Goal: Task Accomplishment & Management: Complete application form

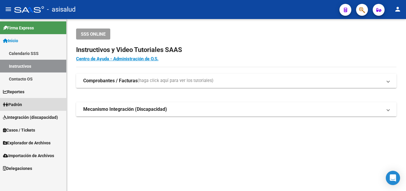
click at [21, 104] on span "Padrón" at bounding box center [12, 104] width 19 height 7
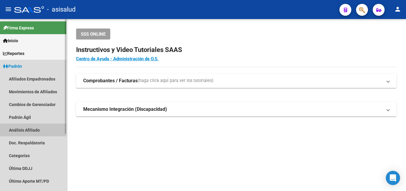
click at [29, 130] on link "Análisis Afiliado" at bounding box center [33, 129] width 66 height 13
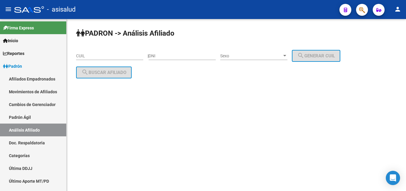
click at [79, 55] on input "CUIL" at bounding box center [109, 55] width 67 height 5
paste input "20-28492815-7"
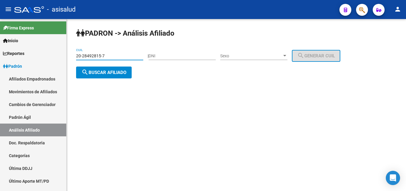
type input "20-28492815-7"
click at [98, 71] on span "search Buscar afiliado" at bounding box center [103, 72] width 45 height 5
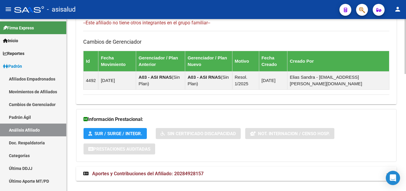
scroll to position [365, 0]
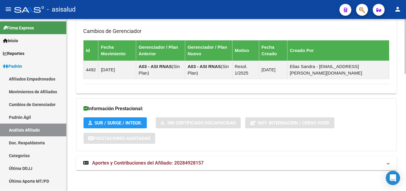
click at [140, 162] on span "Aportes y Contribuciones del Afiliado: 20284928157" at bounding box center [147, 163] width 111 height 6
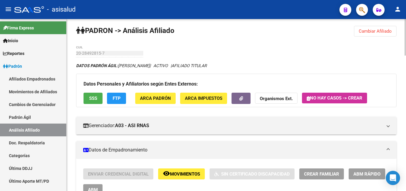
scroll to position [0, 0]
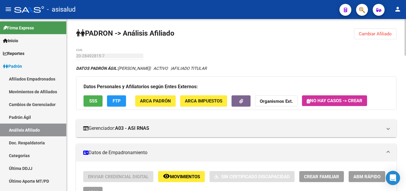
click at [369, 33] on span "Cambiar Afiliado" at bounding box center [374, 33] width 33 height 5
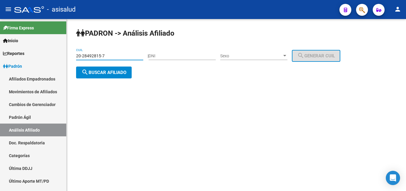
drag, startPoint x: 76, startPoint y: 56, endPoint x: 114, endPoint y: 56, distance: 37.7
click at [114, 56] on input "20-28492815-7" at bounding box center [109, 55] width 67 height 5
click at [95, 72] on span "search Buscar afiliado" at bounding box center [103, 72] width 45 height 5
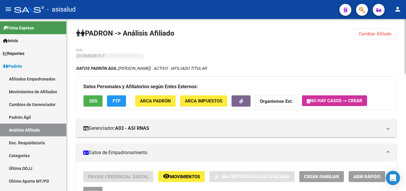
scroll to position [61, 0]
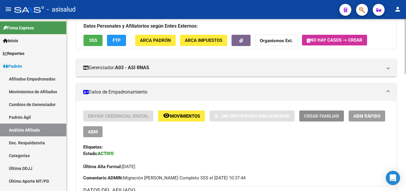
click at [322, 117] on span "Crear Familiar" at bounding box center [321, 115] width 35 height 5
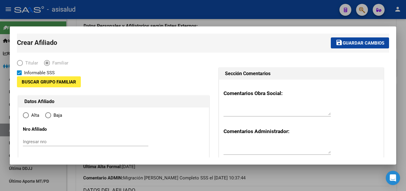
type input "33-67946242-9"
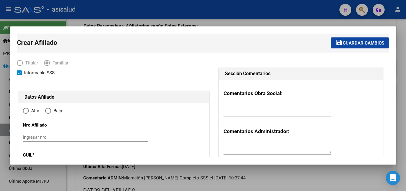
type input "PEREYRA (HURLINGHAM-"
type input "1686"
type input "GALENO"
type input "1007"
radio input "true"
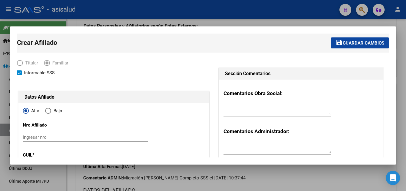
type input "33-67946242-9"
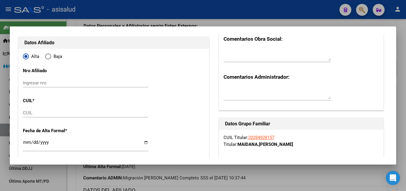
scroll to position [32, 0]
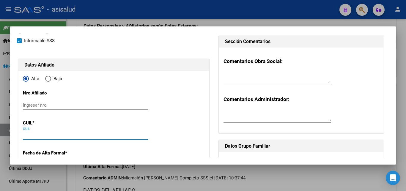
click at [26, 136] on input "CUIL" at bounding box center [85, 134] width 125 height 5
paste input "27-44352092-4"
type input "27-44352092-4"
type input "44352092"
type input "MAIDANA"
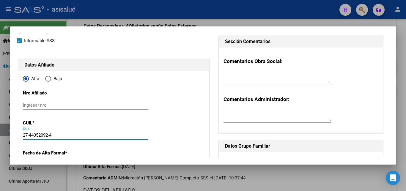
type input "[PERSON_NAME]"
type input "[DATE]"
type input "MALVINAS ARGENT"
type input "1613"
type input "[PERSON_NAME]"
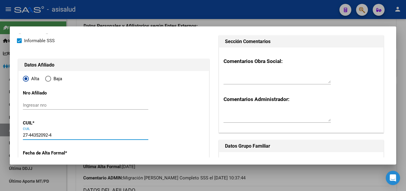
type input "22"
type input "27-44352092-4"
click at [330, 5] on button "save Guardar cambios" at bounding box center [359, 10] width 58 height 11
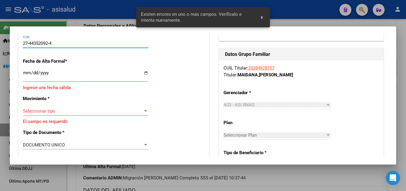
scroll to position [128, 0]
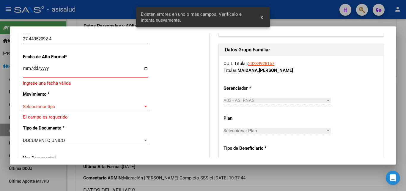
click at [27, 70] on input "Ingresar fecha" at bounding box center [85, 70] width 125 height 9
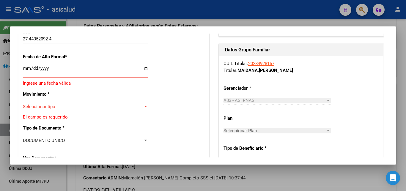
type input "[DATE]"
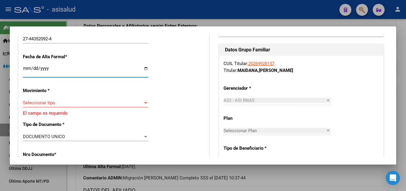
click at [141, 100] on span "Seleccionar tipo" at bounding box center [83, 102] width 120 height 5
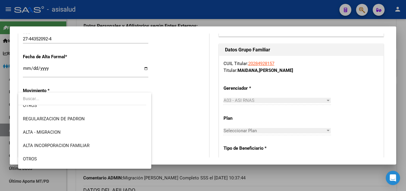
scroll to position [64, 0]
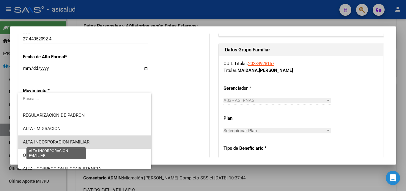
click at [85, 142] on span "ALTA INCORPORACION FAMILIAR" at bounding box center [56, 141] width 66 height 5
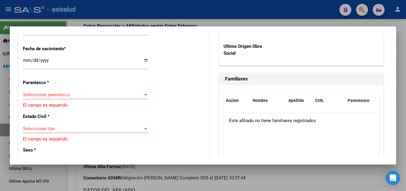
scroll to position [321, 0]
click at [144, 94] on div at bounding box center [145, 94] width 3 height 1
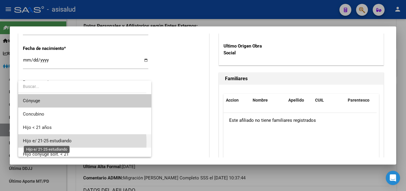
click at [55, 142] on span "Hijo e/ 21-25 estudiando" at bounding box center [47, 140] width 49 height 5
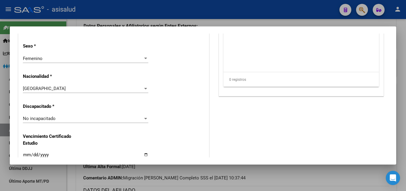
scroll to position [449, 0]
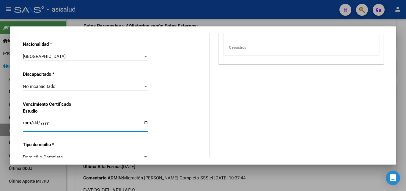
click at [27, 120] on input "Ingresar fecha" at bounding box center [85, 124] width 125 height 9
type input "[DATE]"
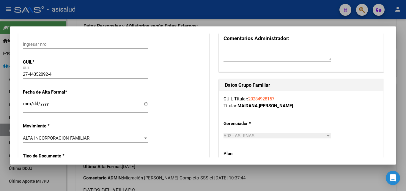
scroll to position [0, 0]
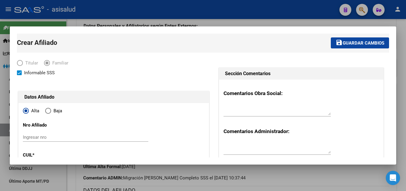
click at [351, 42] on span "Guardar cambios" at bounding box center [363, 42] width 42 height 5
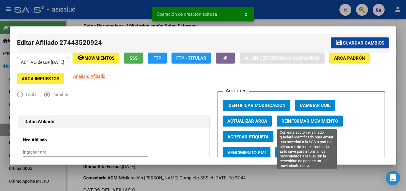
click at [293, 121] on span "Reinformar Movimiento" at bounding box center [309, 120] width 56 height 5
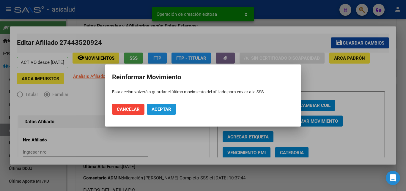
click at [163, 111] on span "Aceptar" at bounding box center [161, 109] width 20 height 5
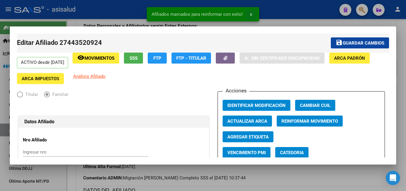
click at [250, 15] on span "x" at bounding box center [251, 14] width 2 height 5
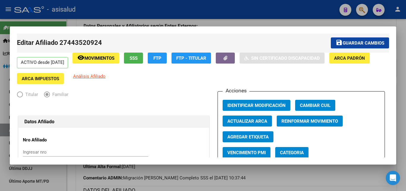
click at [353, 44] on span "Guardar cambios" at bounding box center [363, 42] width 42 height 5
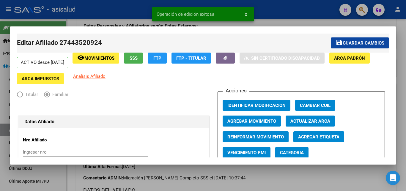
click at [400, 89] on div at bounding box center [203, 95] width 406 height 191
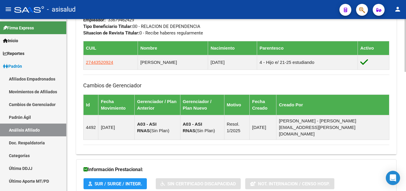
scroll to position [387, 0]
